Goal: Find specific page/section: Find specific page/section

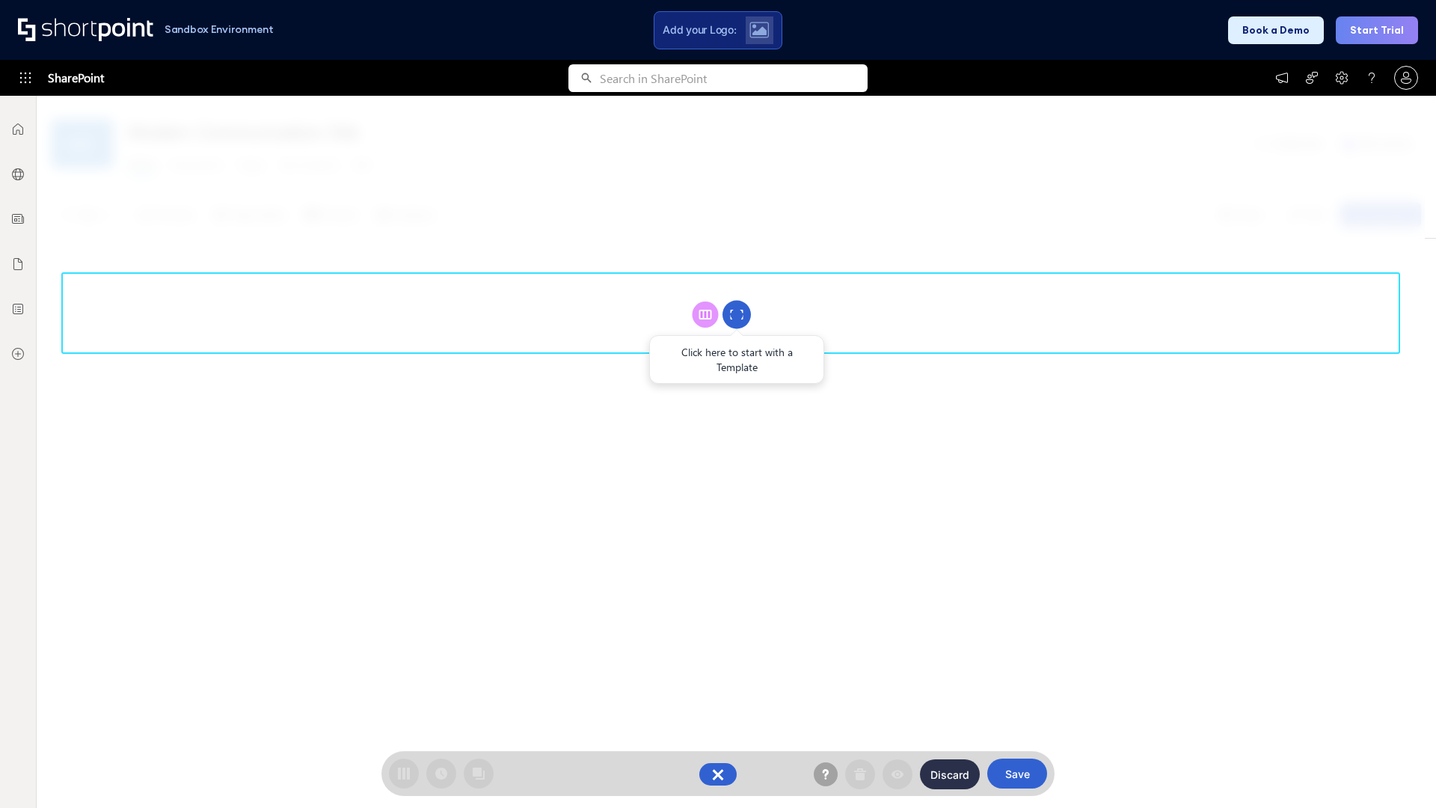
click at [737, 314] on circle at bounding box center [737, 315] width 28 height 28
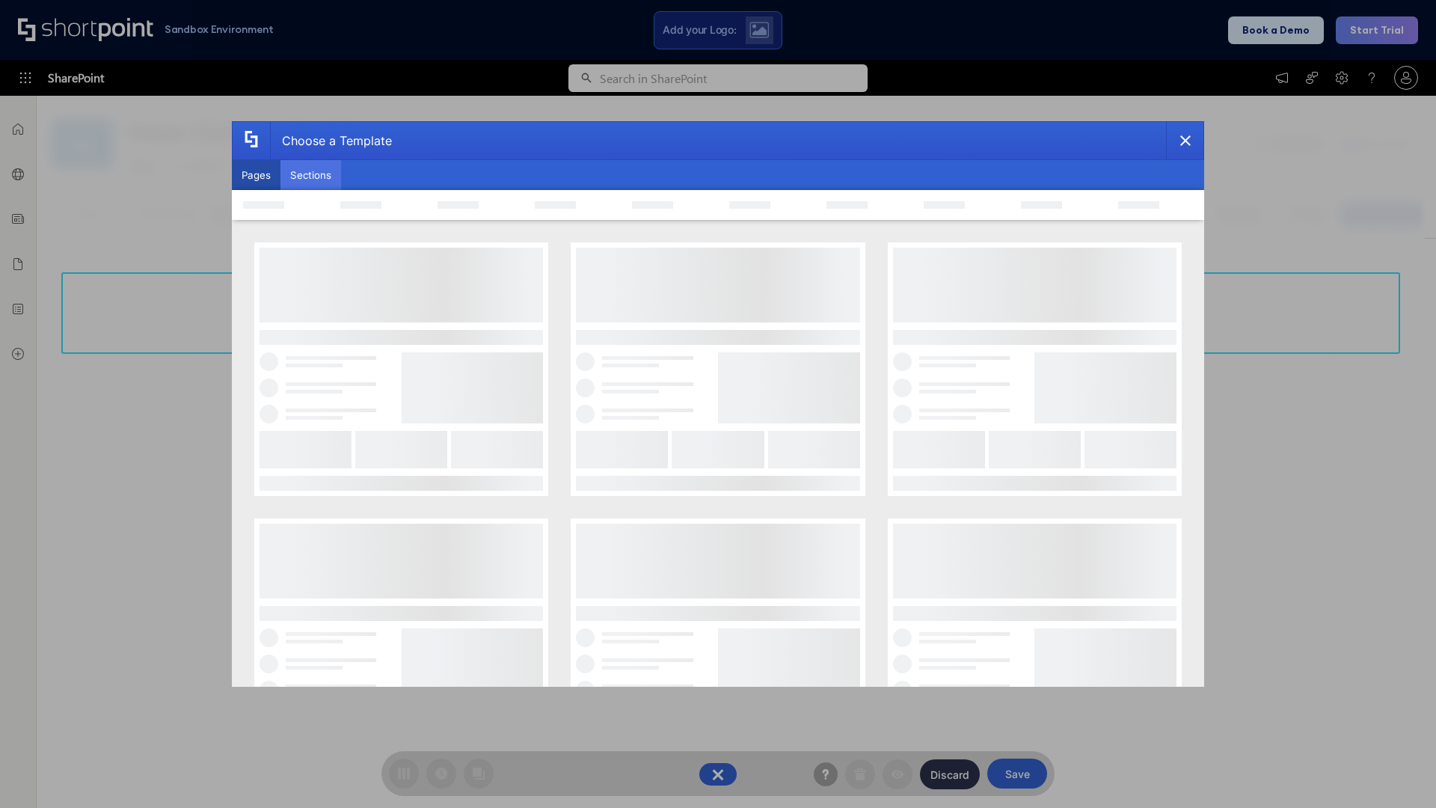
click at [310, 175] on button "Sections" at bounding box center [310, 175] width 61 height 30
type input "Employees Hub HR"
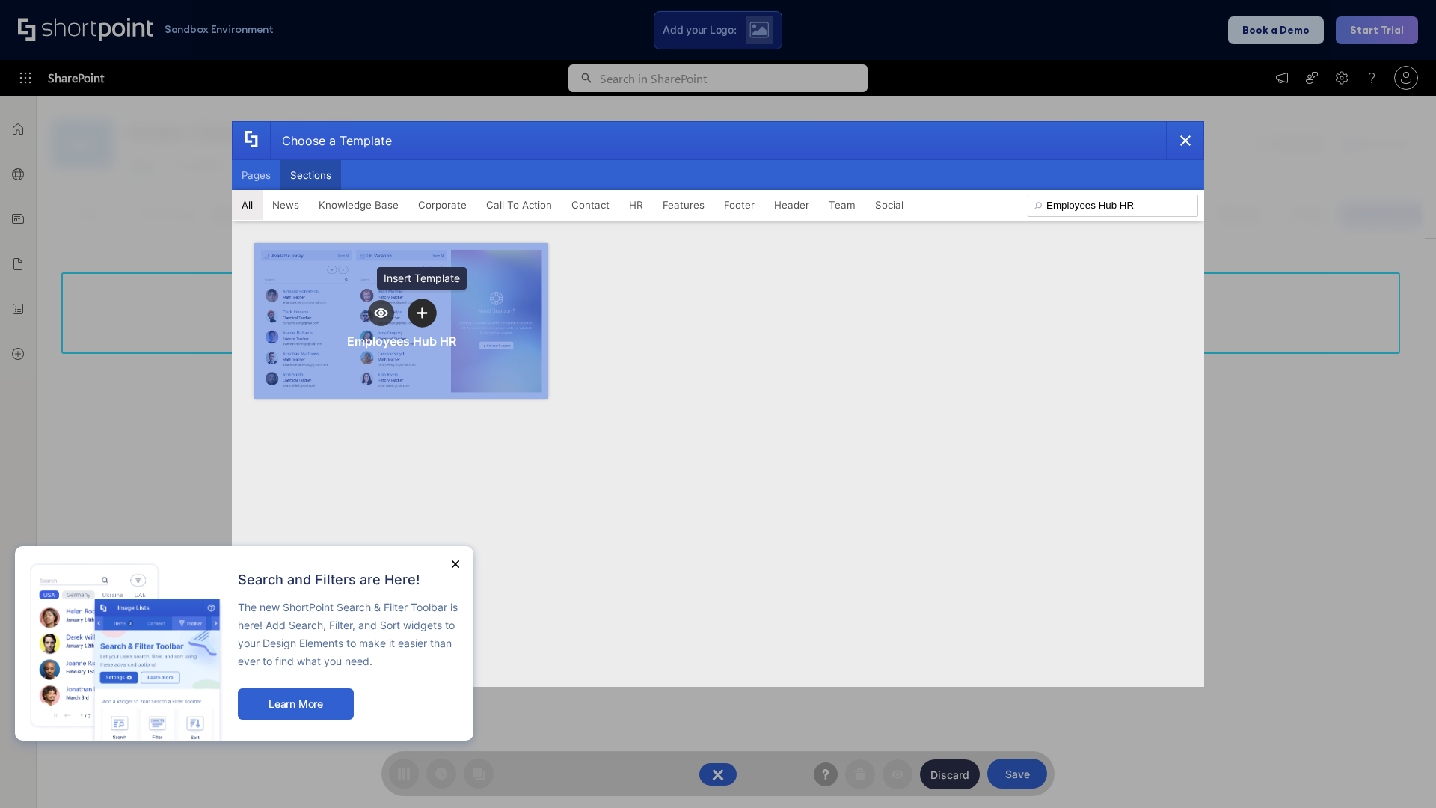
click at [422, 313] on icon "template selector" at bounding box center [422, 313] width 10 height 10
